Goal: Task Accomplishment & Management: Use online tool/utility

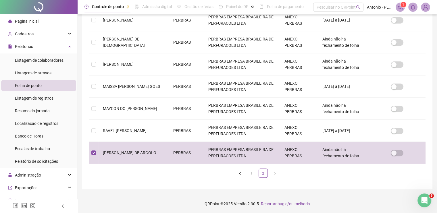
scroll to position [11, 0]
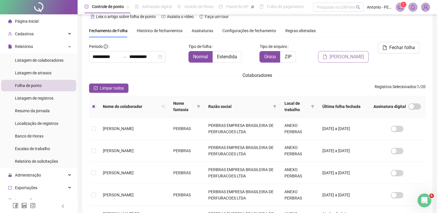
click at [348, 53] on span "[PERSON_NAME]" at bounding box center [346, 56] width 34 height 7
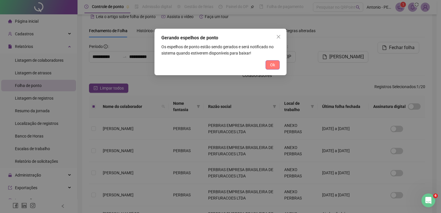
click at [271, 66] on span "Ok" at bounding box center [272, 65] width 5 height 6
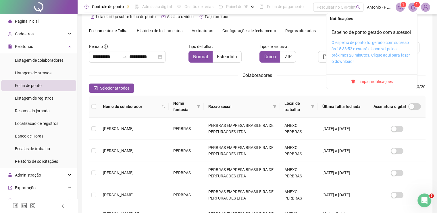
click at [364, 54] on link "O espelho de ponto foi gerado com sucesso às 15:33:52 e estará disponível pelos…" at bounding box center [370, 52] width 78 height 24
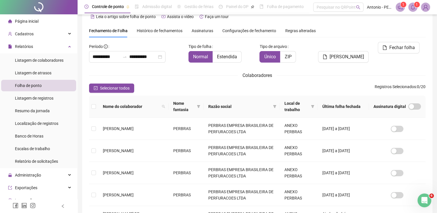
click at [186, 81] on div "**********" at bounding box center [257, 199] width 336 height 315
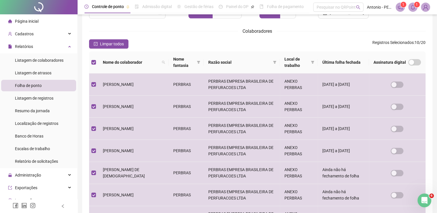
scroll to position [183, 0]
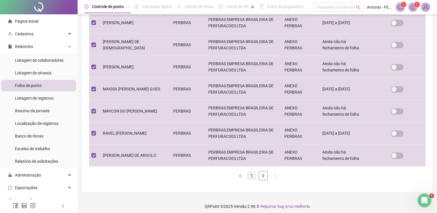
click at [250, 176] on link "1" at bounding box center [251, 175] width 9 height 9
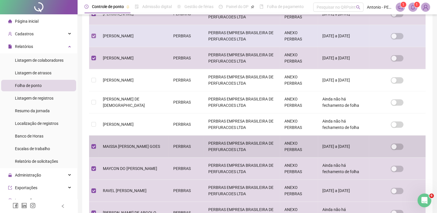
scroll to position [11, 0]
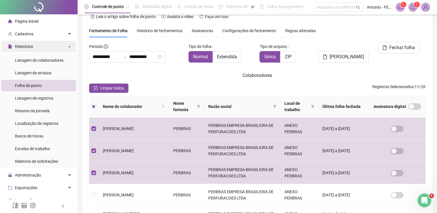
click at [66, 48] on div "Relatórios" at bounding box center [38, 46] width 75 height 11
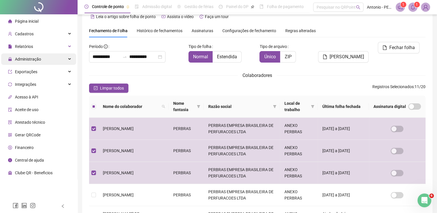
click at [63, 59] on div "Administração" at bounding box center [38, 58] width 75 height 11
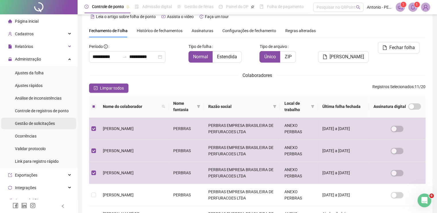
click at [38, 124] on span "Gestão de solicitações" at bounding box center [35, 123] width 40 height 5
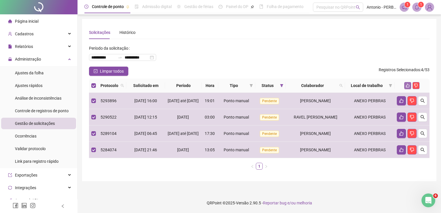
click at [408, 84] on icon "like" at bounding box center [408, 86] width 4 height 4
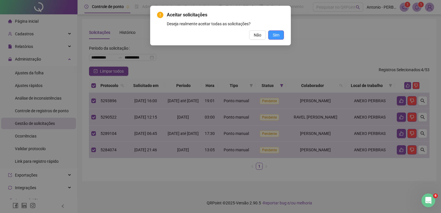
click at [279, 35] on span "Sim" at bounding box center [276, 35] width 7 height 6
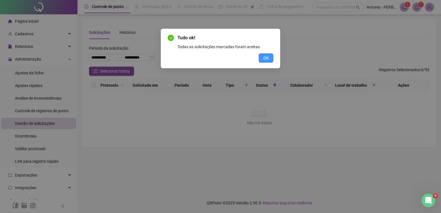
click at [264, 59] on span "OK" at bounding box center [265, 58] width 5 height 6
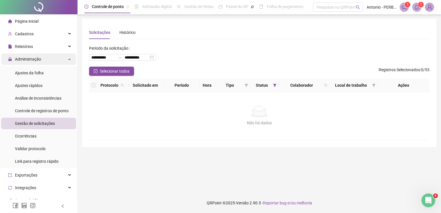
click at [69, 59] on icon at bounding box center [70, 59] width 3 height 0
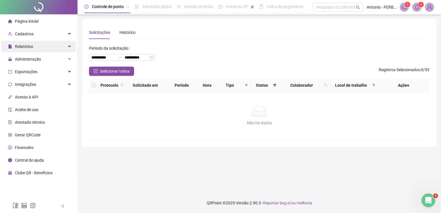
click at [65, 50] on div "Relatórios" at bounding box center [38, 46] width 75 height 11
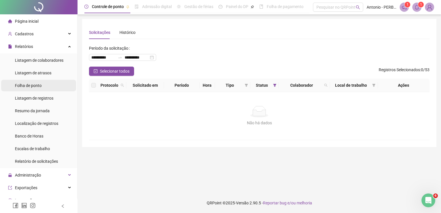
click at [38, 86] on span "Folha de ponto" at bounding box center [28, 85] width 27 height 5
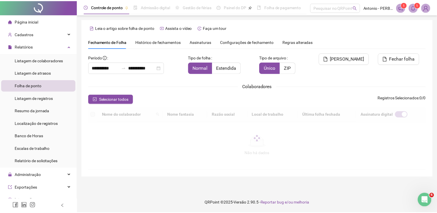
scroll to position [11, 0]
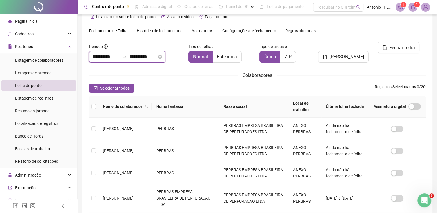
click at [115, 57] on input "**********" at bounding box center [106, 56] width 28 height 7
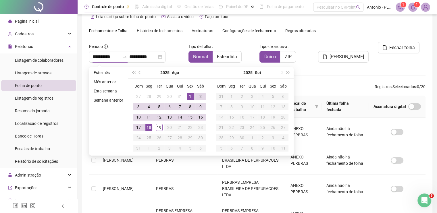
click at [140, 71] on span "prev-year" at bounding box center [140, 72] width 3 height 3
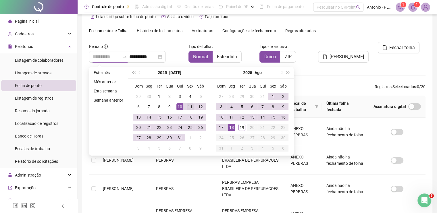
type input "**********"
click at [188, 108] on div "11" at bounding box center [190, 106] width 7 height 7
type input "**********"
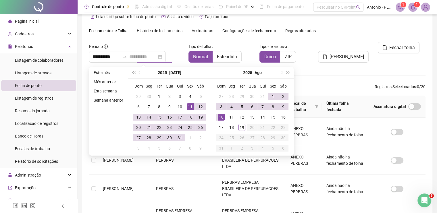
click at [221, 118] on div "10" at bounding box center [221, 117] width 7 height 7
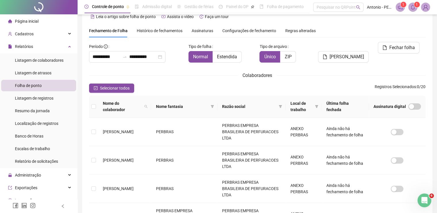
click at [331, 65] on div "[PERSON_NAME]" at bounding box center [342, 54] width 57 height 25
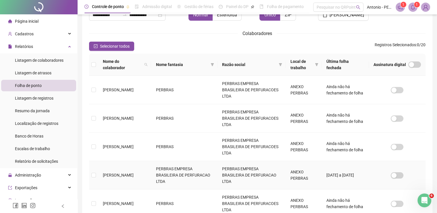
scroll to position [97, 0]
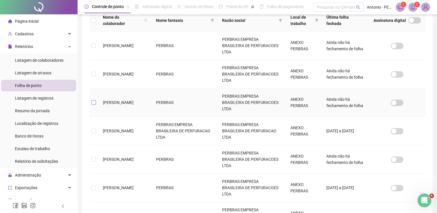
click at [92, 99] on label at bounding box center [93, 102] width 5 height 6
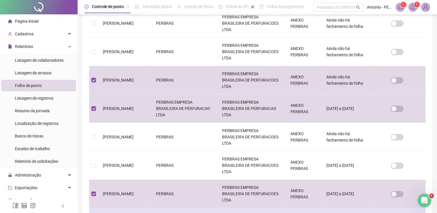
scroll to position [192, 0]
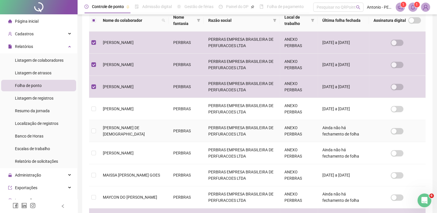
scroll to position [0, 0]
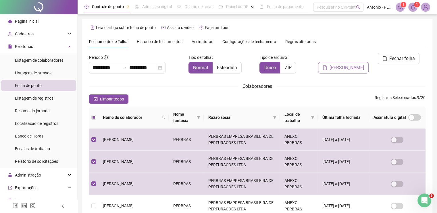
click at [347, 64] on span "[PERSON_NAME]" at bounding box center [346, 67] width 34 height 7
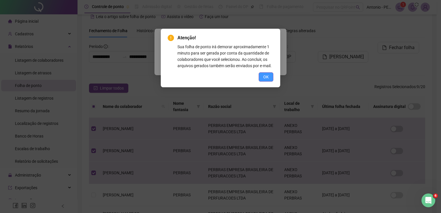
click at [266, 77] on span "OK" at bounding box center [265, 77] width 5 height 6
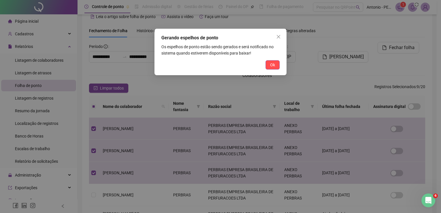
click at [272, 65] on span "Ok" at bounding box center [272, 65] width 5 height 6
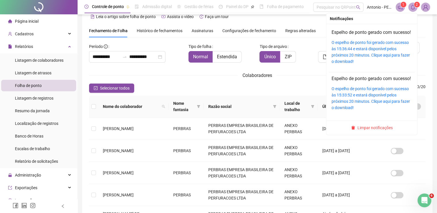
click at [414, 7] on icon "bell" at bounding box center [412, 7] width 4 height 5
click at [343, 55] on link "O espelho de ponto foi gerado com sucesso às 15:36:44 e estará disponível pelos…" at bounding box center [370, 52] width 78 height 24
